Goal: Information Seeking & Learning: Learn about a topic

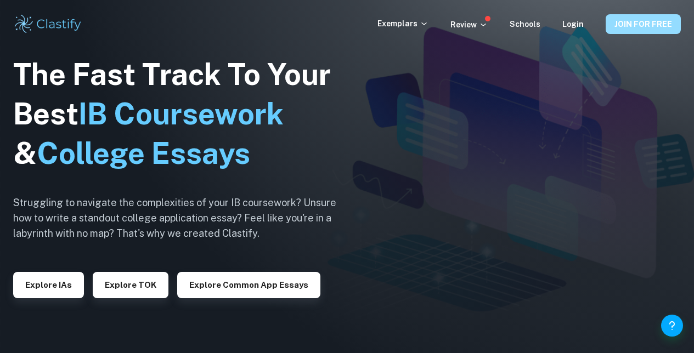
click at [644, 31] on button "JOIN FOR FREE" at bounding box center [642, 24] width 75 height 20
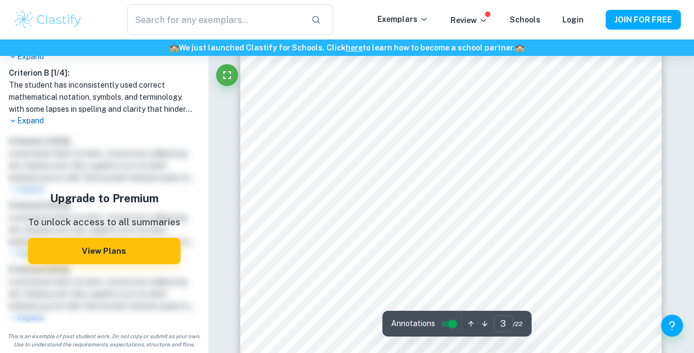
scroll to position [1494, 0]
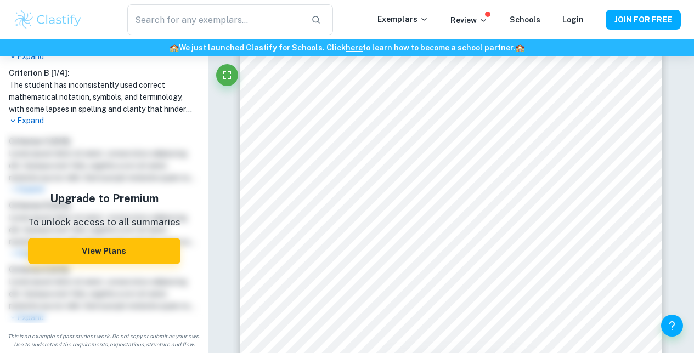
click at [35, 122] on p "Expand" at bounding box center [104, 121] width 191 height 12
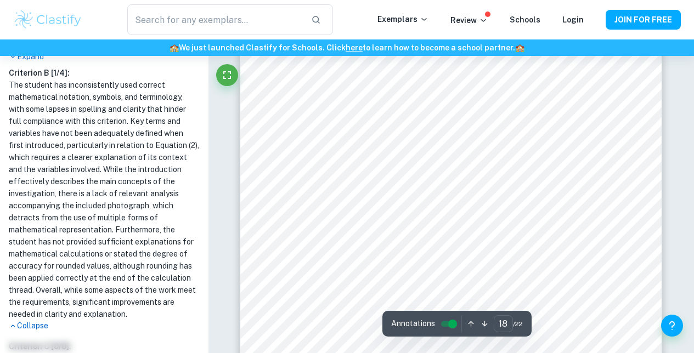
scroll to position [10536, 0]
type input "21"
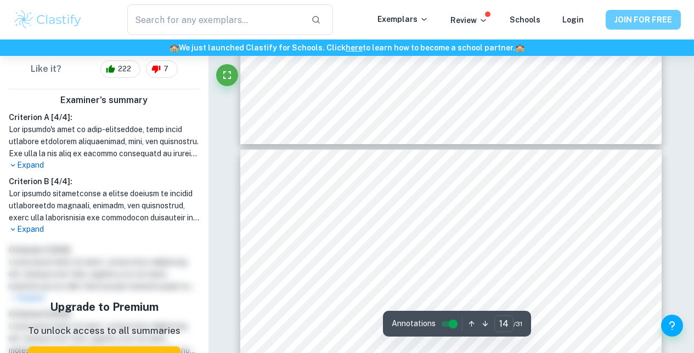
scroll to position [7953, 0]
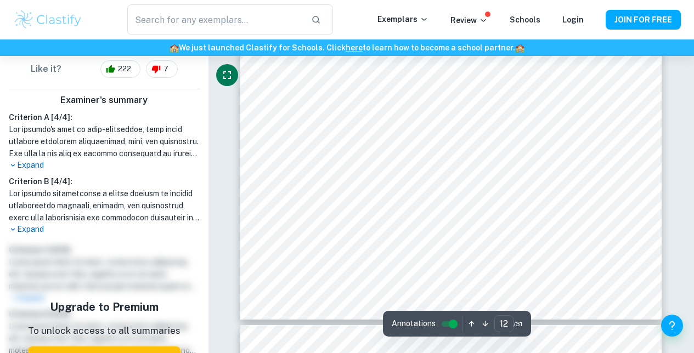
type input "11"
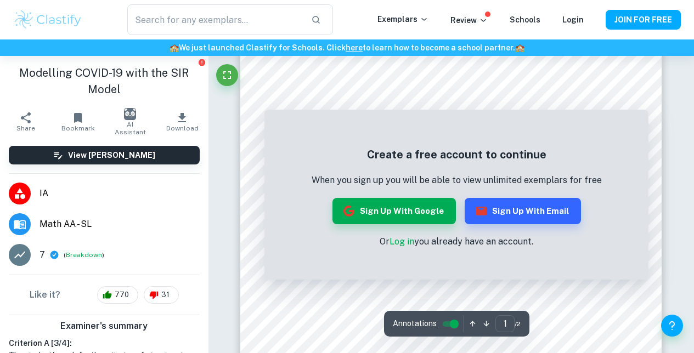
scroll to position [86, 0]
click at [653, 15] on button "JOIN FOR FREE" at bounding box center [642, 20] width 75 height 20
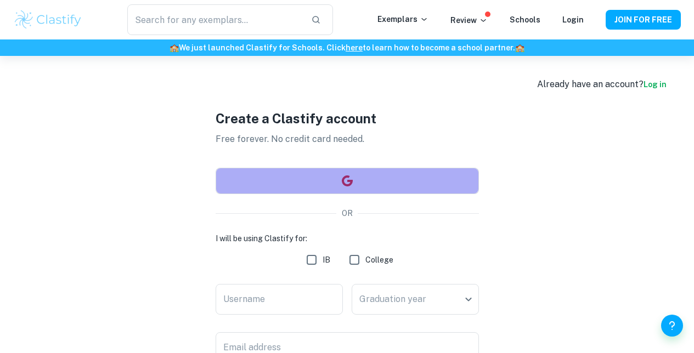
click at [362, 184] on button "button" at bounding box center [346, 181] width 263 height 26
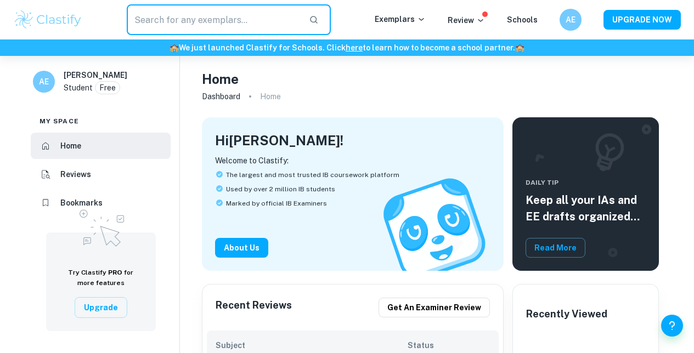
click at [214, 18] on input "text" at bounding box center [213, 19] width 173 height 31
type input "m"
type input "modeling covid 19 with SIR"
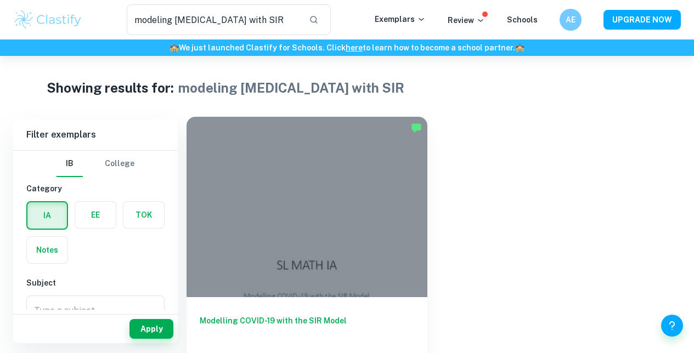
click at [310, 225] on div at bounding box center [306, 207] width 241 height 180
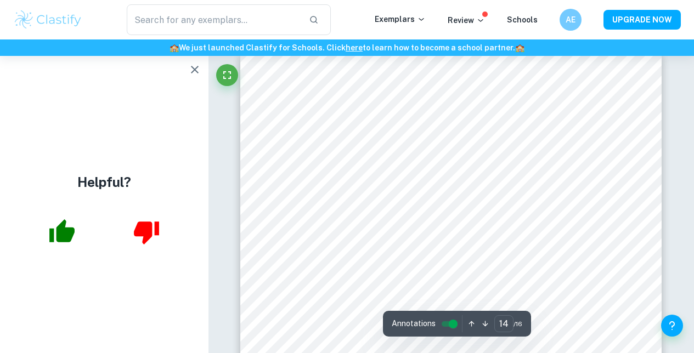
scroll to position [7348, 0]
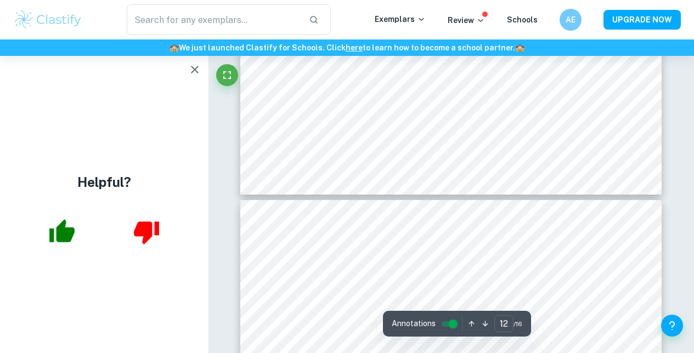
type input "13"
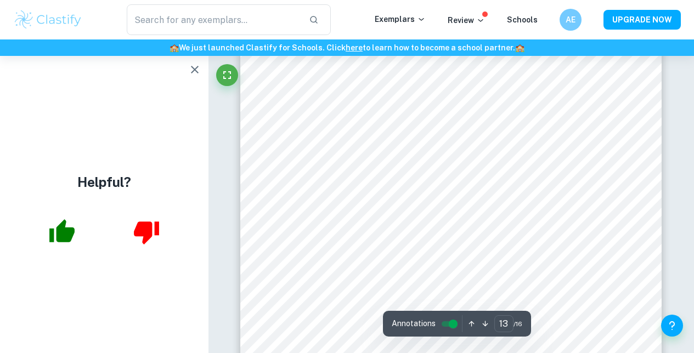
scroll to position [7036, 0]
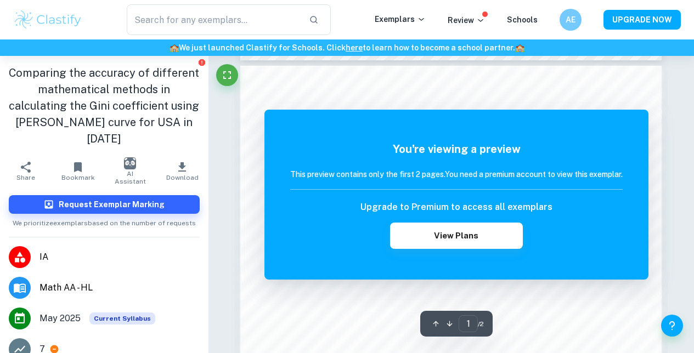
scroll to position [546, 0]
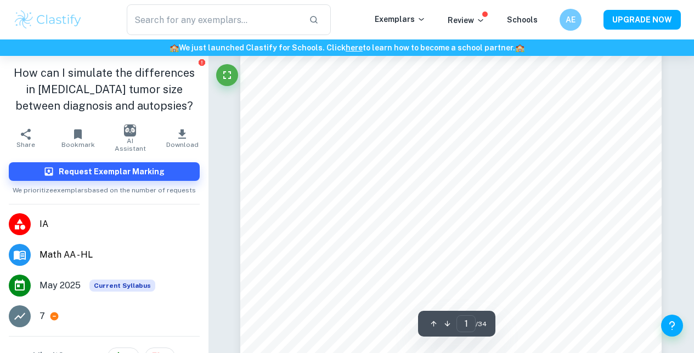
scroll to position [1246, 0]
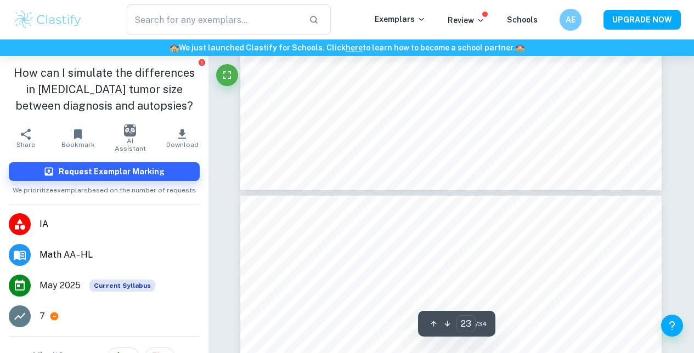
type input "22"
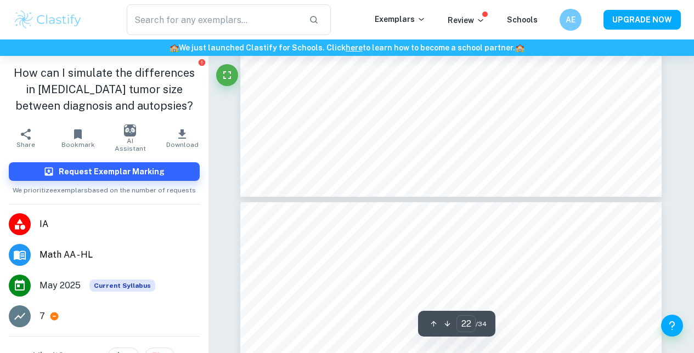
scroll to position [12158, 0]
